Goal: Information Seeking & Learning: Learn about a topic

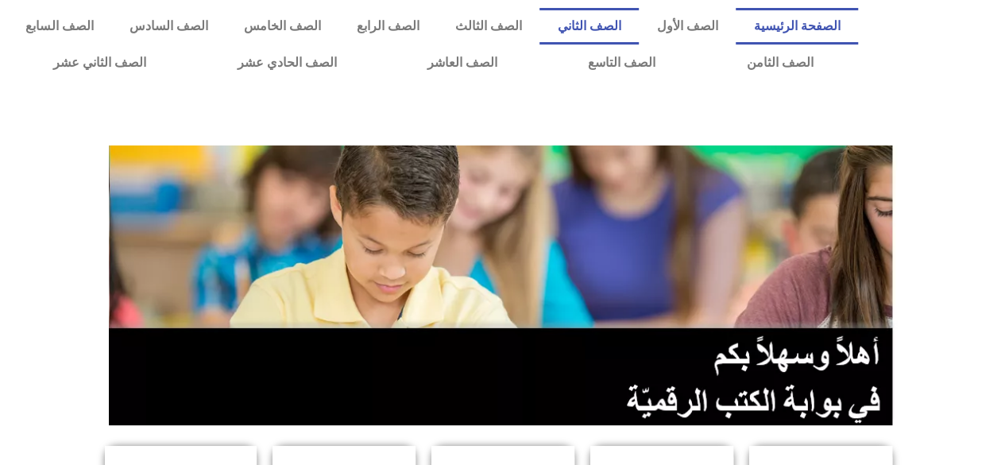
click at [620, 25] on link "الصف الثاني" at bounding box center [588, 26] width 99 height 37
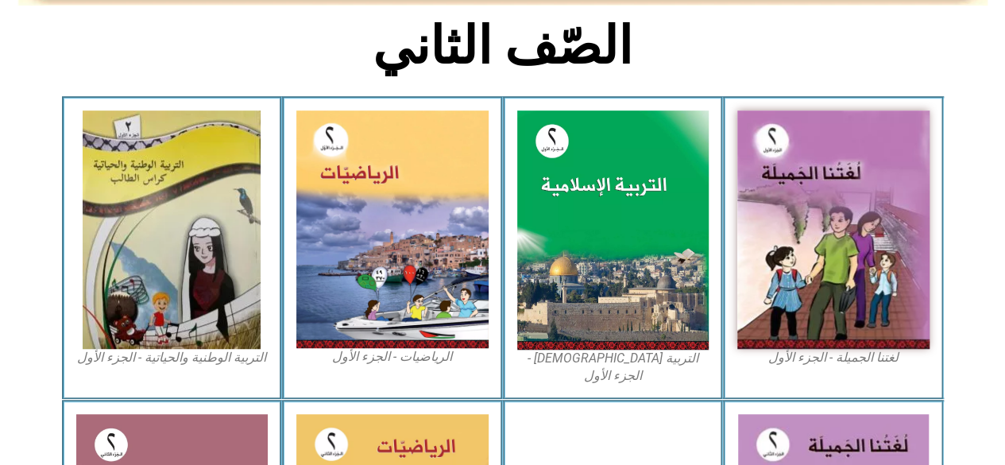
scroll to position [477, 0]
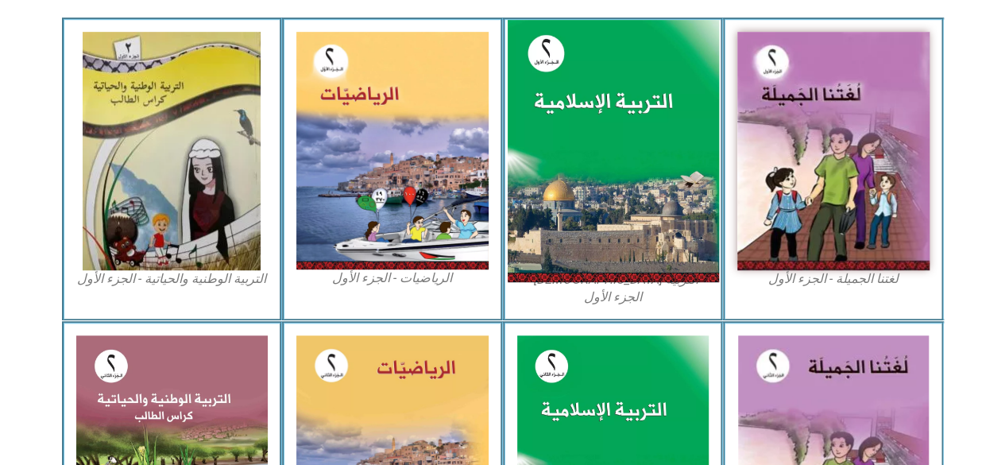
click at [619, 147] on img at bounding box center [612, 151] width 211 height 263
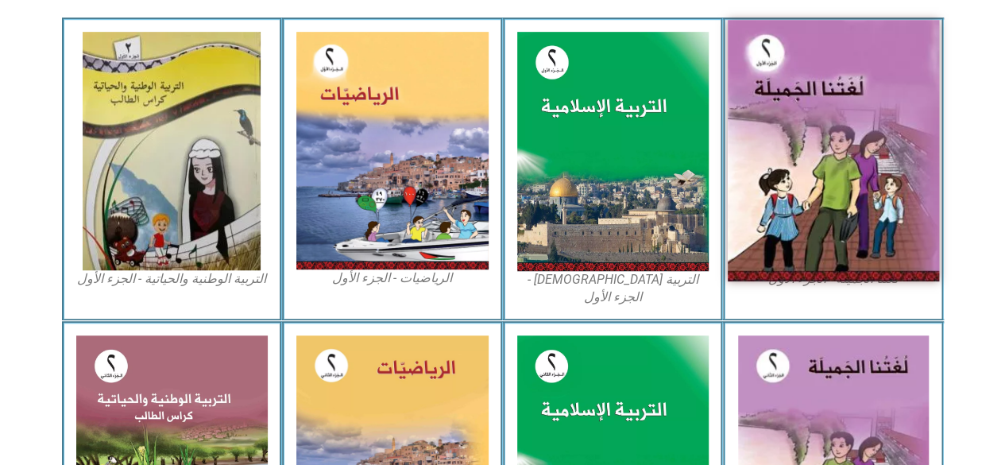
click at [806, 154] on img at bounding box center [833, 150] width 211 height 261
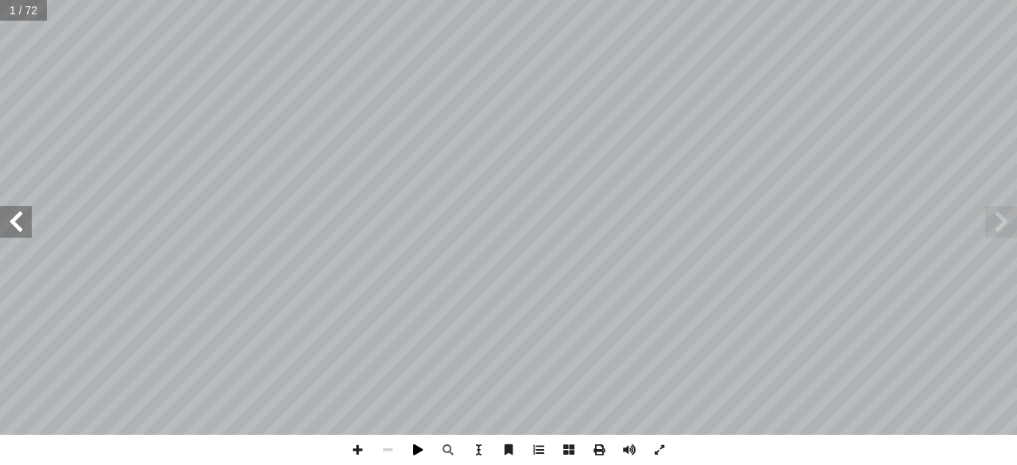
click at [419, 447] on span at bounding box center [418, 450] width 30 height 30
click at [417, 446] on span at bounding box center [418, 450] width 30 height 30
click at [415, 450] on span at bounding box center [418, 450] width 30 height 30
click at [423, 458] on span at bounding box center [418, 450] width 30 height 30
click at [1006, 230] on span at bounding box center [1001, 222] width 32 height 32
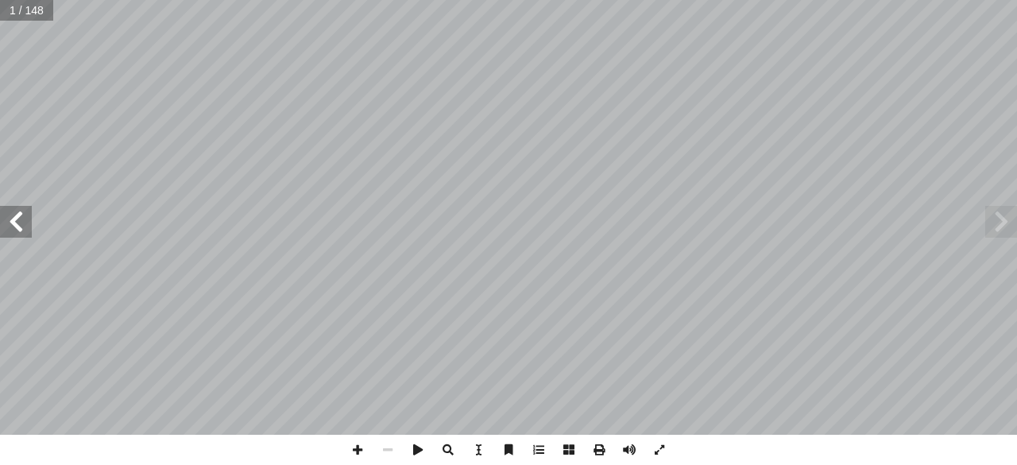
click at [21, 236] on span at bounding box center [16, 222] width 32 height 32
click at [19, 234] on span at bounding box center [16, 222] width 32 height 32
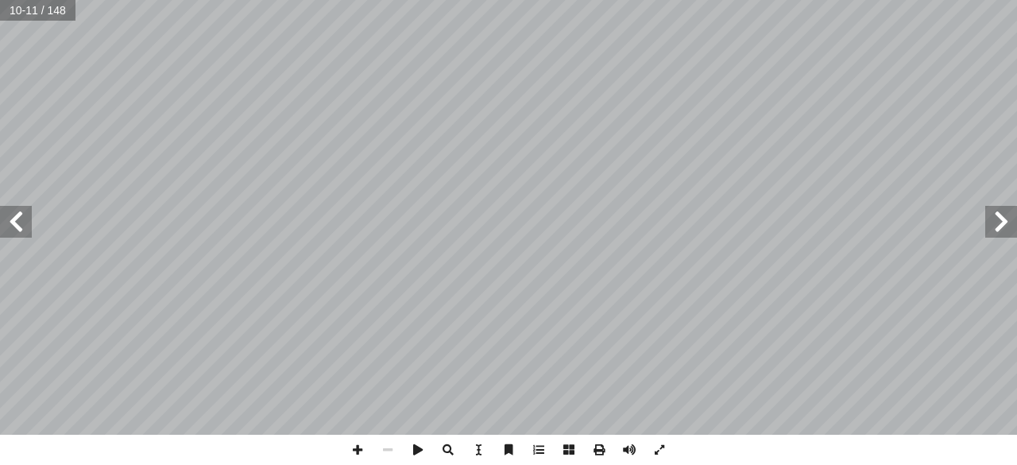
click at [1012, 225] on span at bounding box center [1001, 222] width 32 height 32
click at [18, 222] on span at bounding box center [16, 222] width 32 height 32
click at [15, 226] on span at bounding box center [16, 222] width 32 height 32
click at [1010, 231] on span at bounding box center [1001, 222] width 32 height 32
click at [11, 223] on span at bounding box center [16, 222] width 32 height 32
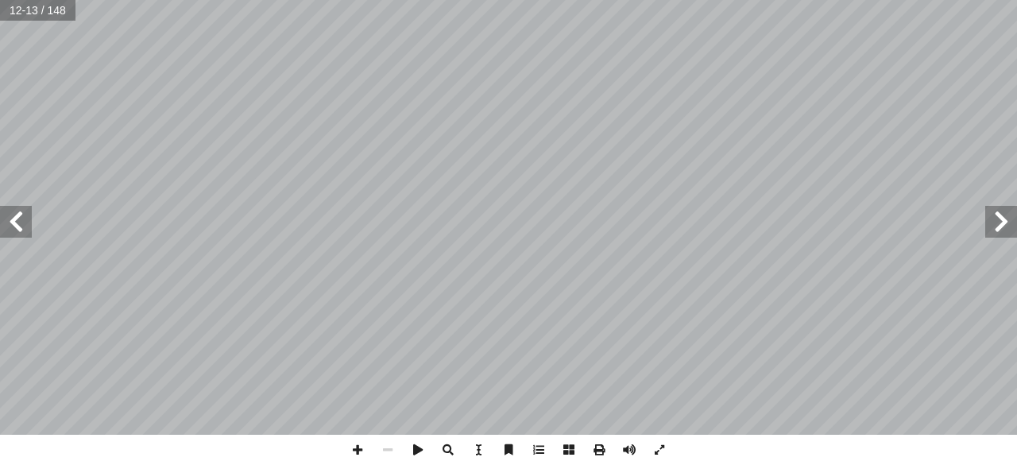
click at [11, 223] on span at bounding box center [16, 222] width 32 height 32
click at [996, 227] on span at bounding box center [1001, 222] width 32 height 32
click at [449, 451] on span at bounding box center [448, 450] width 30 height 30
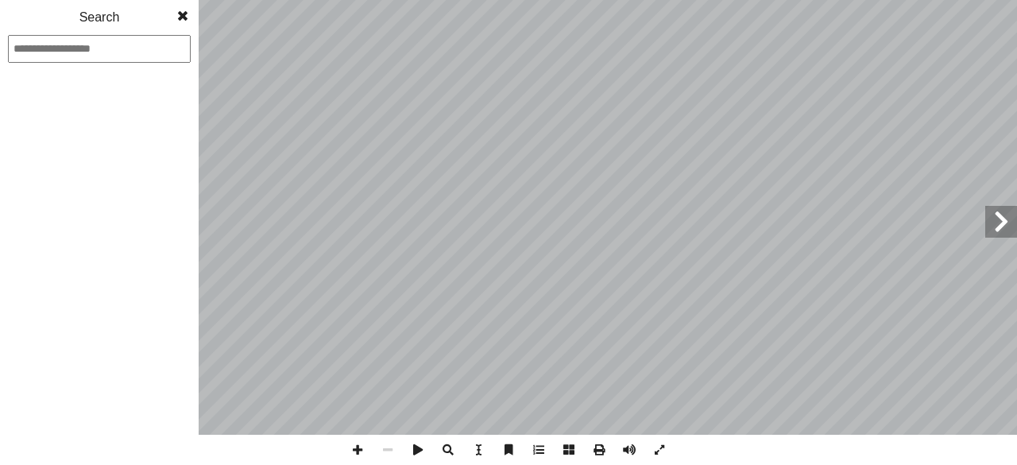
click at [449, 451] on span at bounding box center [448, 450] width 30 height 30
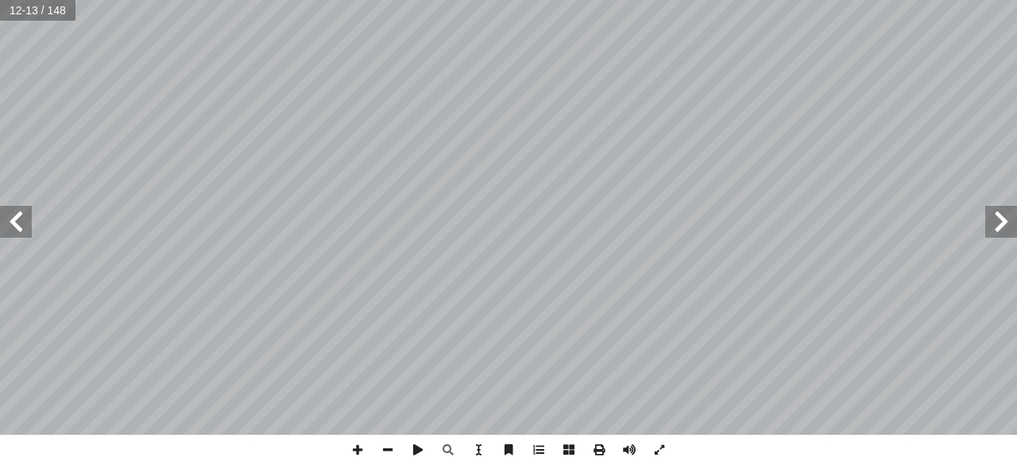
click at [9, 231] on span at bounding box center [16, 222] width 32 height 32
click at [20, 230] on span at bounding box center [16, 222] width 32 height 32
click at [16, 230] on span at bounding box center [16, 222] width 32 height 32
